Goal: Navigation & Orientation: Find specific page/section

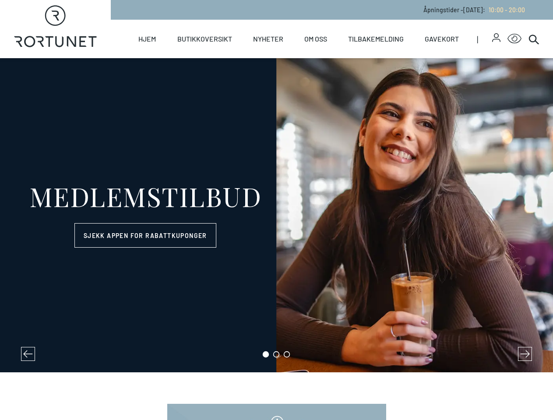
select select "NO"
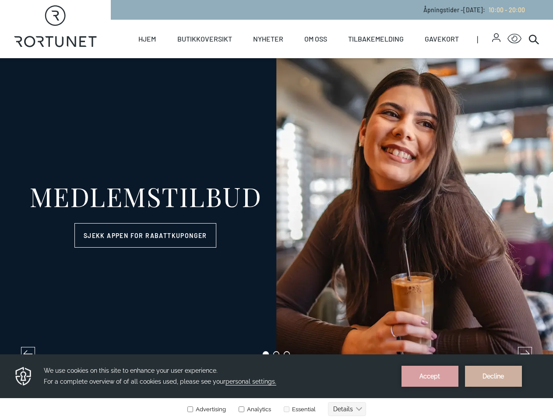
click at [494, 38] on icon "button" at bounding box center [496, 35] width 5 height 5
click at [507, 39] on icon "Click for Accessibility Features" at bounding box center [514, 39] width 14 height 10
